Goal: Find specific page/section

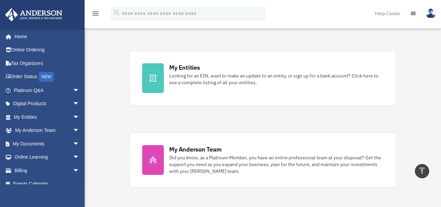
scroll to position [199, 0]
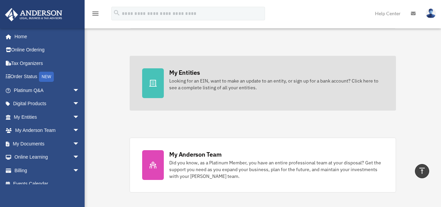
click at [231, 87] on div "Looking for an EIN, want to make an update to an entity, or sign up for a bank …" at bounding box center [276, 85] width 214 height 14
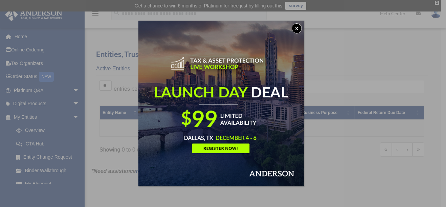
click at [298, 27] on button "x" at bounding box center [297, 28] width 10 height 10
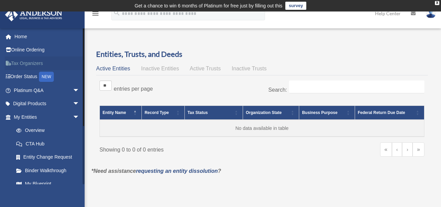
click at [34, 65] on link "Tax Organizers" at bounding box center [47, 64] width 85 height 14
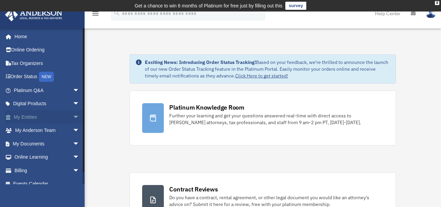
click at [73, 117] on span "arrow_drop_down" at bounding box center [80, 117] width 14 height 14
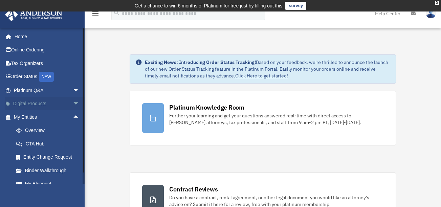
click at [73, 102] on span "arrow_drop_down" at bounding box center [80, 104] width 14 height 14
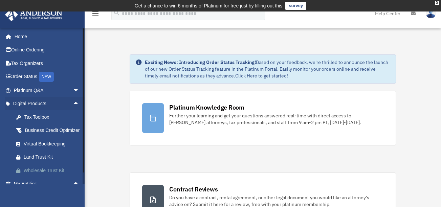
click at [52, 175] on div "Wholesale Trust Kit" at bounding box center [53, 171] width 58 height 8
